Goal: Obtain resource: Obtain resource

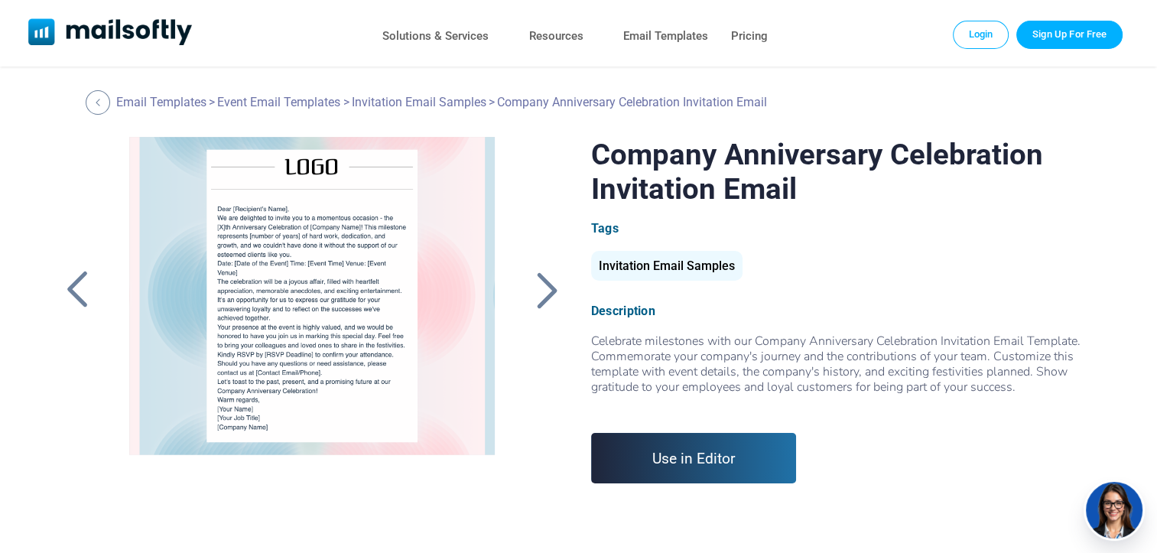
click at [557, 284] on div at bounding box center [547, 290] width 38 height 40
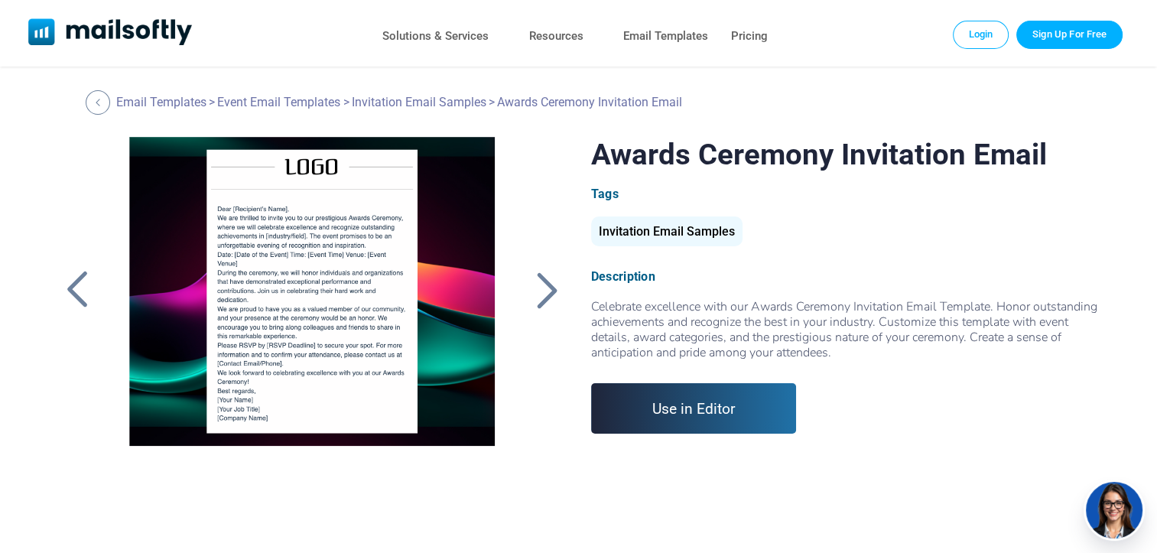
click at [547, 285] on div at bounding box center [547, 290] width 38 height 40
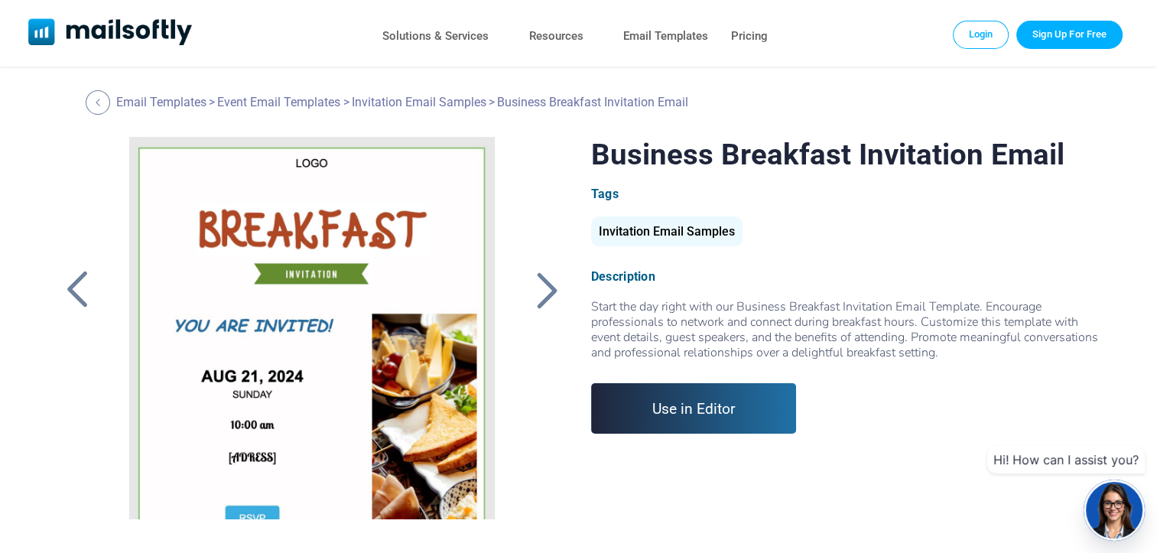
click at [547, 285] on div at bounding box center [547, 290] width 38 height 40
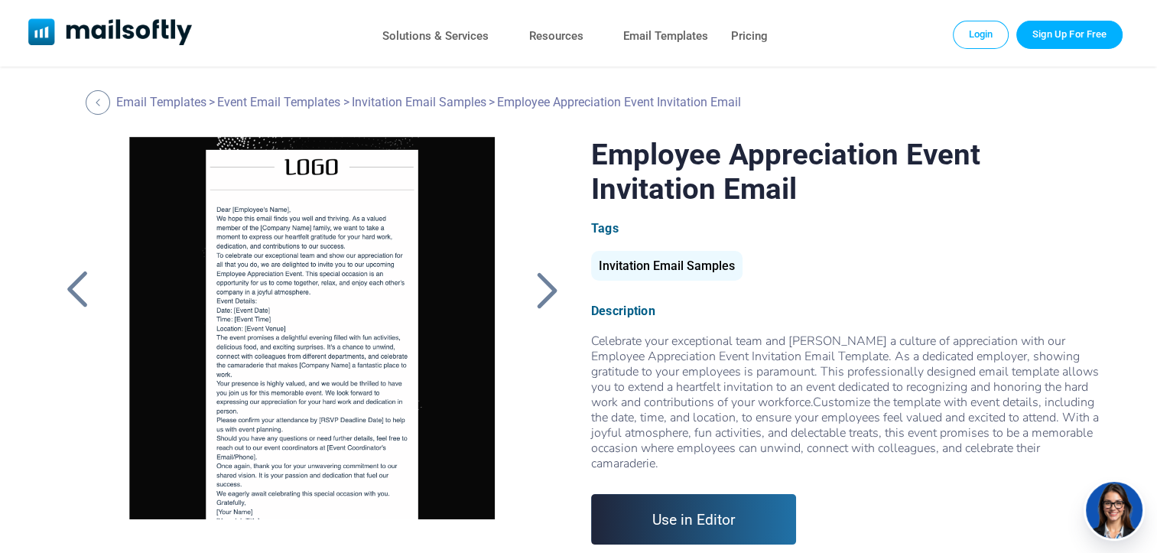
click at [547, 285] on div at bounding box center [547, 290] width 38 height 40
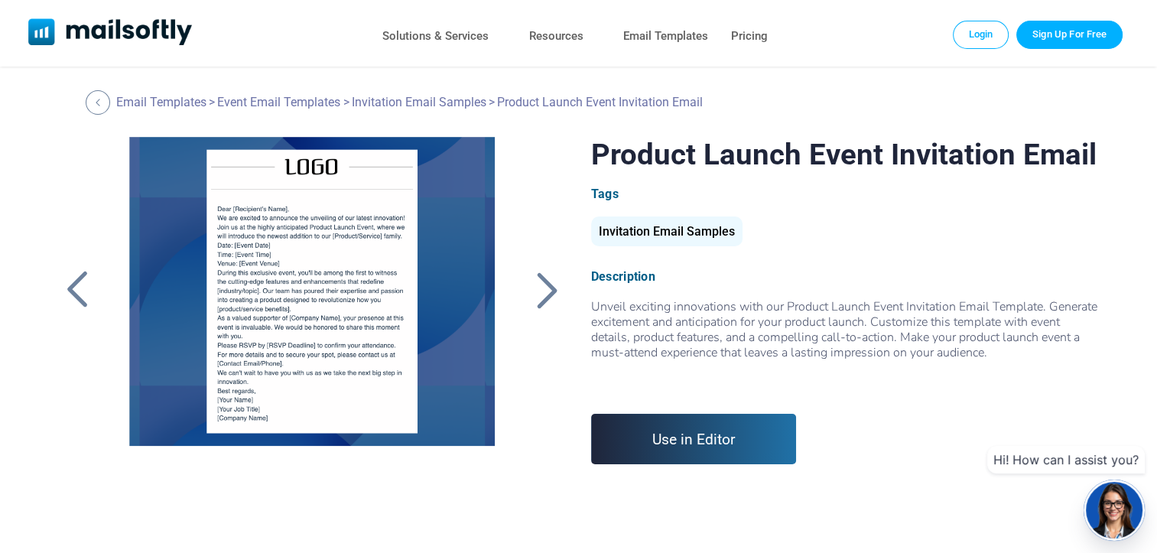
click at [547, 285] on div at bounding box center [547, 290] width 38 height 40
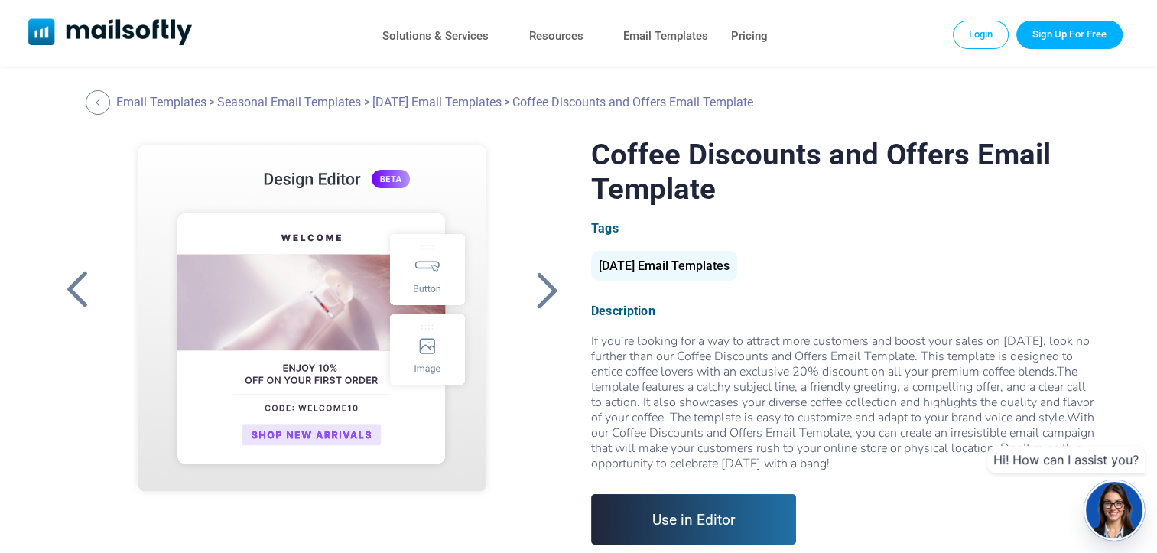
click at [512, 288] on div at bounding box center [312, 328] width 407 height 382
